Goal: Communication & Community: Answer question/provide support

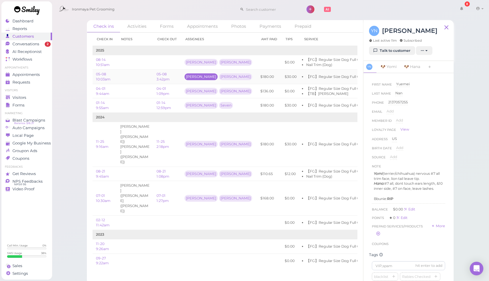
scroll to position [0, 49]
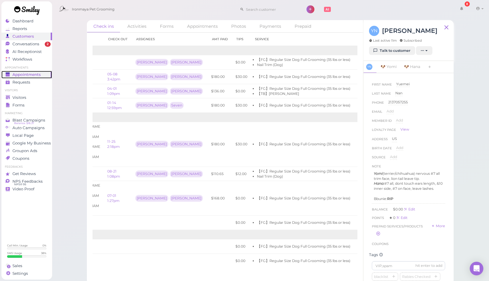
click at [34, 74] on span "Appointments" at bounding box center [26, 74] width 28 height 5
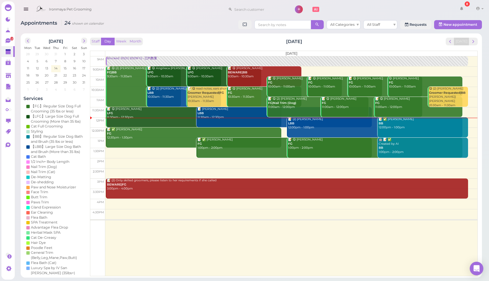
drag, startPoint x: 25, startPoint y: 10, endPoint x: 55, endPoint y: 72, distance: 68.3
click at [25, 12] on icon "button" at bounding box center [26, 9] width 6 height 7
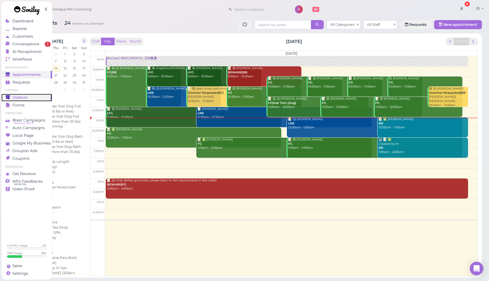
click at [31, 94] on link "Visitors" at bounding box center [26, 98] width 51 height 8
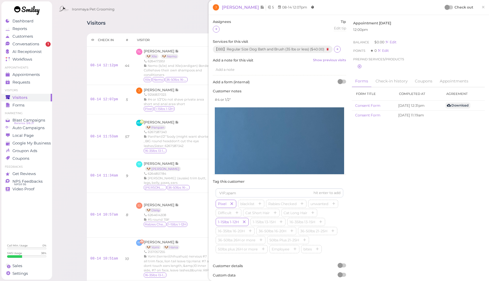
drag, startPoint x: 484, startPoint y: 8, endPoint x: 474, endPoint y: 10, distance: 9.9
click at [482, 9] on span "×" at bounding box center [483, 7] width 4 height 8
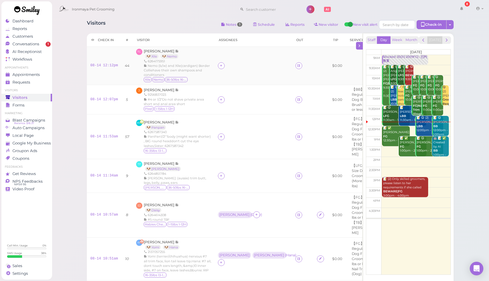
click at [216, 64] on td at bounding box center [253, 66] width 78 height 38
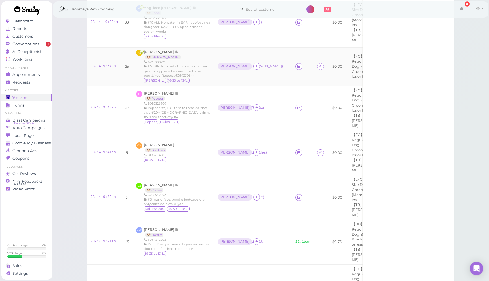
scroll to position [560, 0]
drag, startPoint x: 32, startPoint y: 46, endPoint x: 42, endPoint y: 48, distance: 9.5
click at [32, 46] on span "Conversations" at bounding box center [26, 44] width 28 height 5
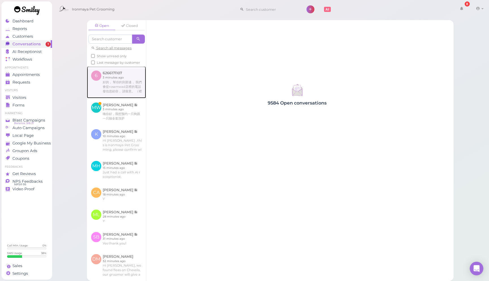
click at [136, 85] on link at bounding box center [116, 82] width 59 height 32
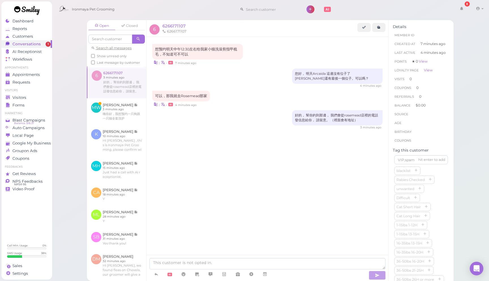
click at [176, 31] on li "6266171107" at bounding box center [174, 31] width 27 height 5
copy li "6266171107"
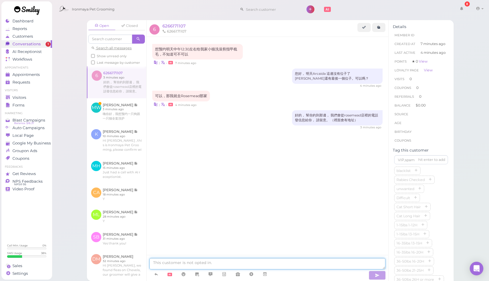
drag, startPoint x: 242, startPoint y: 266, endPoint x: 234, endPoint y: 256, distance: 12.7
click at [240, 262] on textarea at bounding box center [267, 263] width 236 height 11
type textarea "f"
click at [218, 263] on textarea "發過去了，" at bounding box center [267, 263] width 236 height 11
type textarea "發過去了"
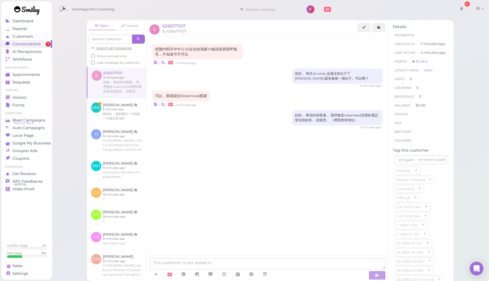
click at [248, 161] on div "想预约明天中午12:30左右给我家小猫洗澡剪指甲梳毛，不知道可不可以 | • 7 minutes ago 您好， 明天Arcaida 這邊沒有位子了 [PER…" at bounding box center [268, 99] width 242 height 125
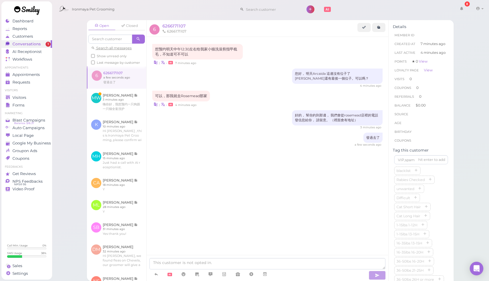
click at [154, 8] on div "Ironmaya Pet Grooming 8 Account Refer Friends" at bounding box center [270, 9] width 429 height 16
click at [39, 74] on span "Appointments" at bounding box center [26, 74] width 28 height 5
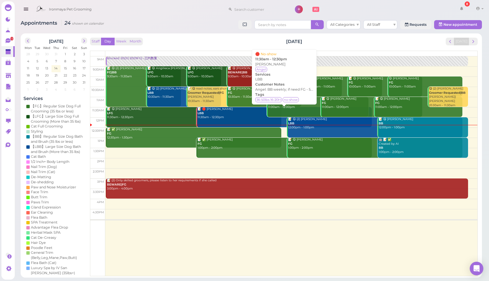
click at [226, 118] on div "📝 🛑 [PERSON_NAME] LBB 11:30am - 12:30pm" at bounding box center [284, 113] width 175 height 12
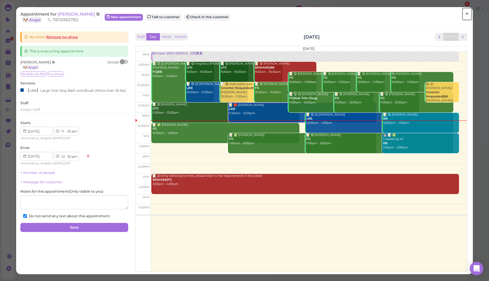
click at [465, 13] on span "×" at bounding box center [467, 14] width 4 height 8
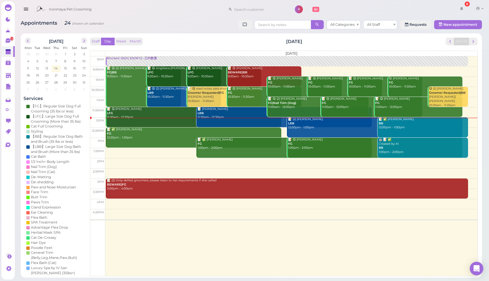
click at [23, 9] on icon "button" at bounding box center [26, 9] width 6 height 7
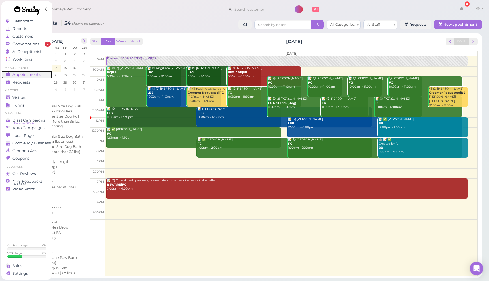
click at [30, 75] on span "Appointments" at bounding box center [26, 74] width 28 height 5
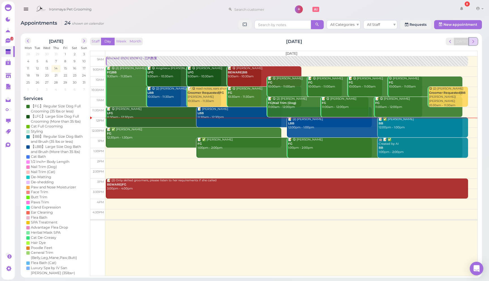
click at [473, 42] on span "next" at bounding box center [472, 41] width 5 height 5
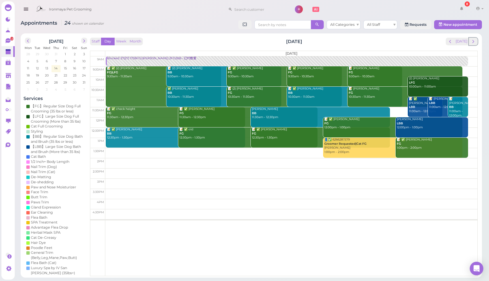
click at [473, 42] on span "next" at bounding box center [472, 41] width 5 height 5
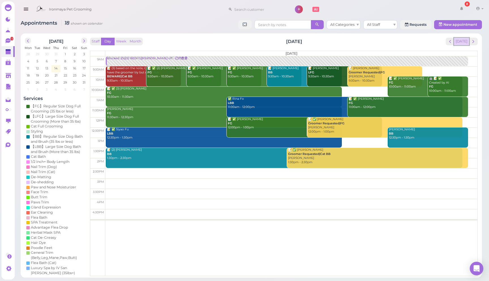
click at [462, 42] on button "[DATE]" at bounding box center [461, 42] width 15 height 8
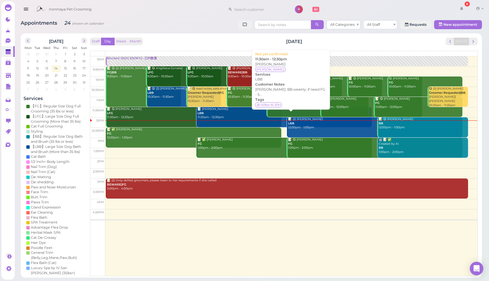
click at [224, 113] on div "📝 Kevin Bang LBB 11:30am - 12:30pm" at bounding box center [284, 113] width 175 height 12
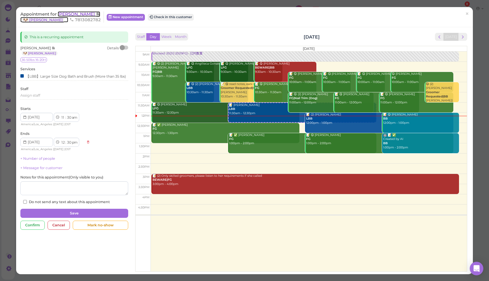
click at [73, 14] on span "[PERSON_NAME]" at bounding box center [77, 13] width 38 height 5
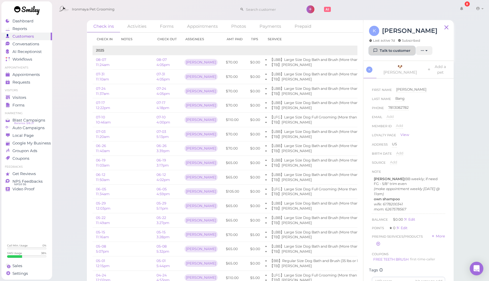
drag, startPoint x: 382, startPoint y: 48, endPoint x: 370, endPoint y: 50, distance: 12.6
click at [382, 48] on link "Talk to customer" at bounding box center [392, 50] width 46 height 9
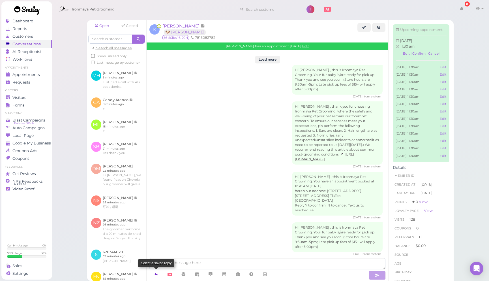
scroll to position [1337, 0]
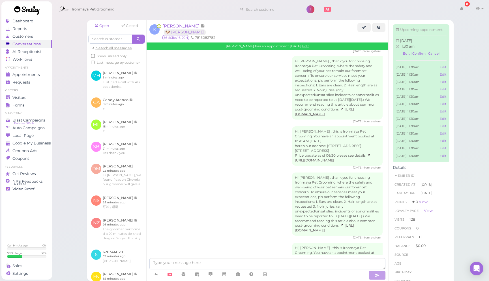
drag, startPoint x: 154, startPoint y: 275, endPoint x: 204, endPoint y: 217, distance: 76.4
click at [155, 274] on icon at bounding box center [156, 274] width 5 height 6
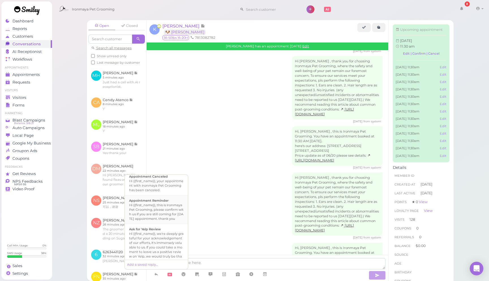
scroll to position [63, 0]
click at [168, 207] on div "Hi {{first_name}}, this is Ironmaya Pet Grooming, please confirm with us if you…" at bounding box center [156, 209] width 55 height 18
type textarea "Hi {{first_name}}, this is Ironmaya Pet Grooming, please confirm with us if you…"
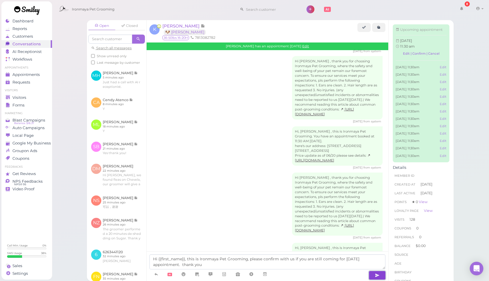
click at [378, 274] on icon "button" at bounding box center [377, 275] width 5 height 6
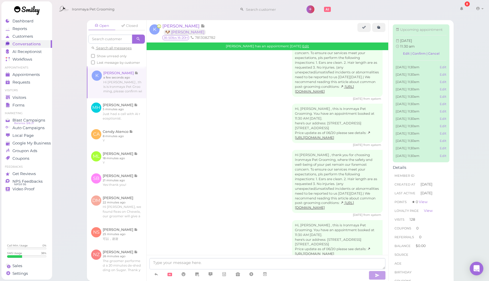
scroll to position [1363, 0]
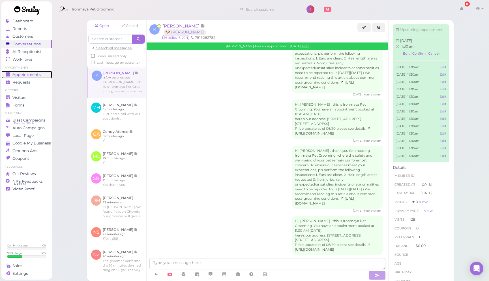
click at [39, 72] on span "Appointments" at bounding box center [26, 74] width 28 height 5
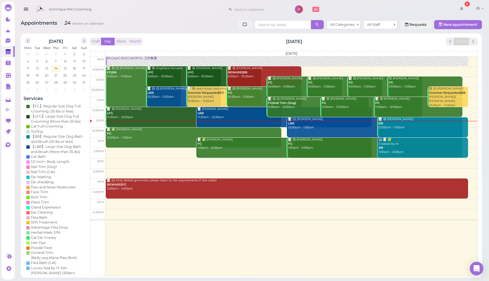
click at [234, 32] on div "Appointments 24 shown on calendar All Categories All Staff Requests New appoint…" at bounding box center [251, 146] width 475 height 261
click at [188, 28] on div "Appointments 24 shown on calendar All Categories All Staff Requests New appoint…" at bounding box center [251, 25] width 461 height 10
drag, startPoint x: 192, startPoint y: 34, endPoint x: 192, endPoint y: 29, distance: 4.8
click at [192, 34] on div "August 2025 Mon Tue Wed Thu Fri Sat Sun 28 29 30 31 1 2 3 4 5 6 7 8 9 10 11 12 …" at bounding box center [251, 155] width 461 height 244
click at [191, 28] on div "Appointments 24 shown on calendar All Categories All Staff Requests New appoint…" at bounding box center [251, 25] width 461 height 10
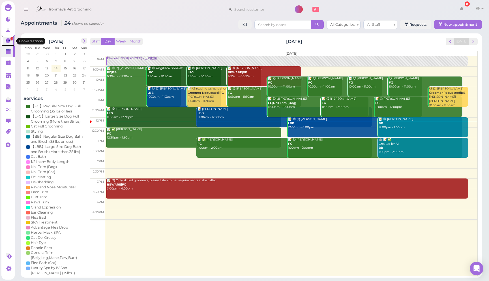
click at [7, 39] on icon at bounding box center [8, 40] width 5 height 5
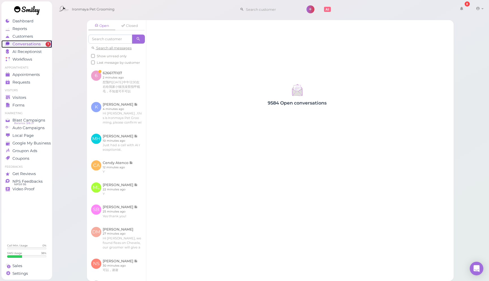
click at [44, 44] on div "Conversations" at bounding box center [26, 44] width 41 height 5
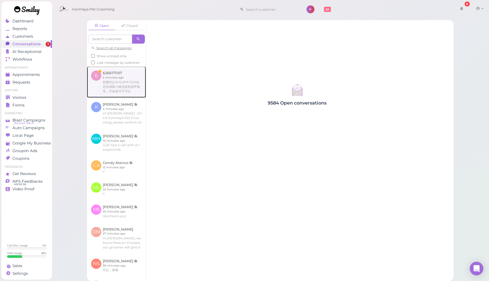
click at [138, 85] on link at bounding box center [116, 81] width 59 height 31
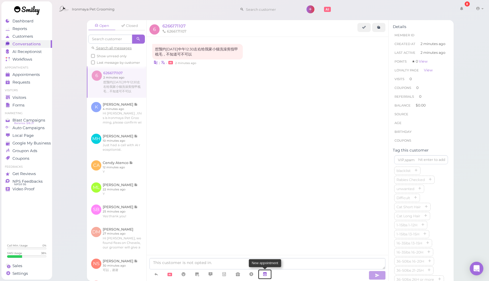
click at [265, 275] on icon at bounding box center [265, 274] width 5 height 6
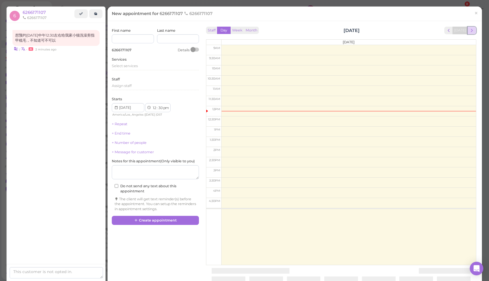
click at [473, 31] on span "next" at bounding box center [471, 30] width 5 height 5
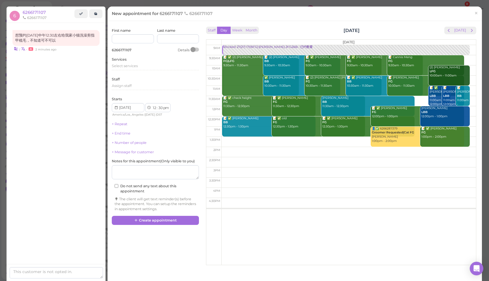
drag, startPoint x: 477, startPoint y: 12, endPoint x: 437, endPoint y: 9, distance: 39.7
click at [476, 12] on span "×" at bounding box center [476, 13] width 4 height 8
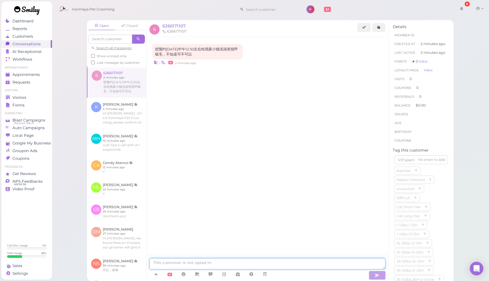
click at [225, 261] on textarea at bounding box center [267, 263] width 236 height 11
type textarea "n"
click at [235, 263] on textarea "您好， 明天Arcaida 這邊沒有位子了" at bounding box center [267, 263] width 236 height 11
type textarea "您好， 明天Arcaida 這邊沒有位子了 [PERSON_NAME]還有最後一個位子。可以嗎？"
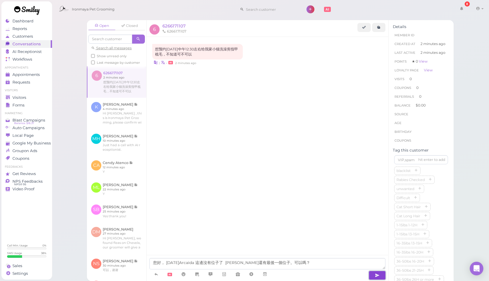
click at [382, 275] on button "button" at bounding box center [377, 274] width 17 height 9
click at [162, 168] on div "想预约明天中午12:30左右给我家小猫洗澡剪指甲梳毛，不知道可不可以 | • 2 minutes ago" at bounding box center [268, 154] width 242 height 234
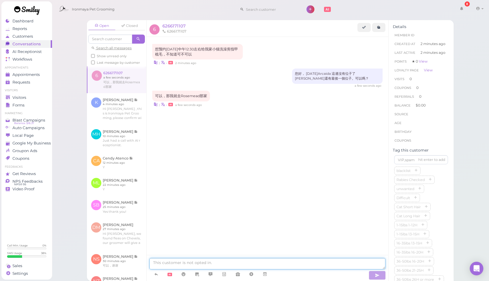
click at [214, 261] on textarea at bounding box center [267, 263] width 236 height 11
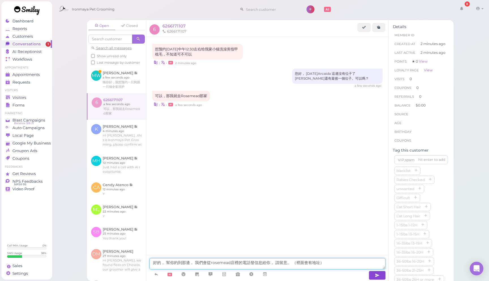
type textarea "好的， 幫你約到那邊， 我們會從rosemead店裡的電話發信息給你， 請留意。 （裡面會有地址）"
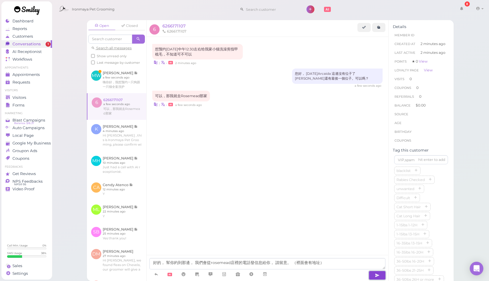
drag, startPoint x: 381, startPoint y: 274, endPoint x: 373, endPoint y: 266, distance: 11.8
click at [381, 274] on button "button" at bounding box center [377, 274] width 17 height 9
